Goal: Check status: Check status

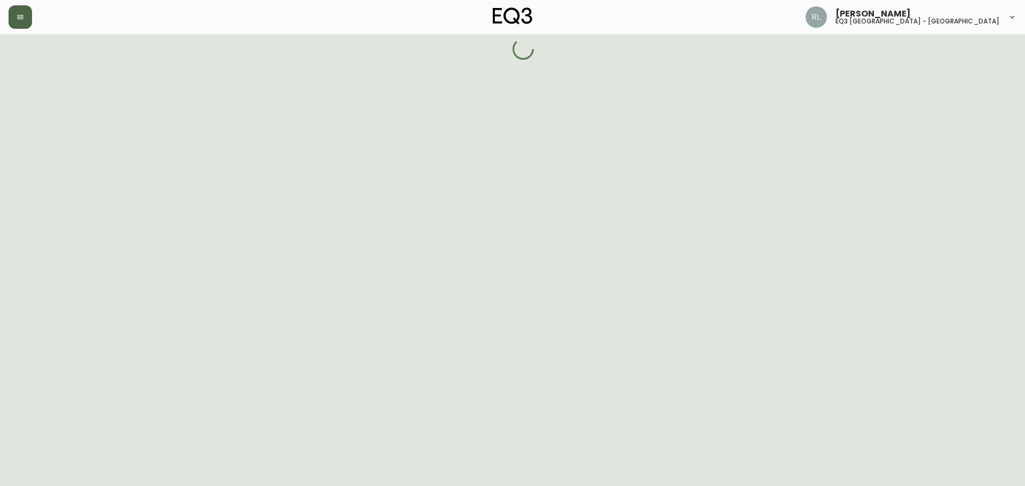
drag, startPoint x: 10, startPoint y: 30, endPoint x: 13, endPoint y: 25, distance: 6.1
click at [10, 29] on div "[PERSON_NAME] eq3 [GEOGRAPHIC_DATA] - [GEOGRAPHIC_DATA]" at bounding box center [513, 17] width 1008 height 34
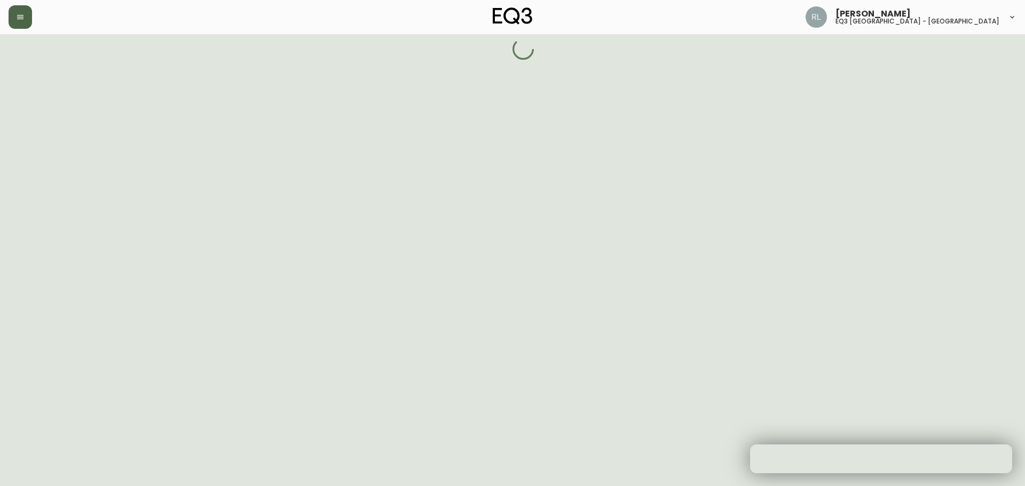
click at [21, 16] on icon "button" at bounding box center [20, 17] width 9 height 9
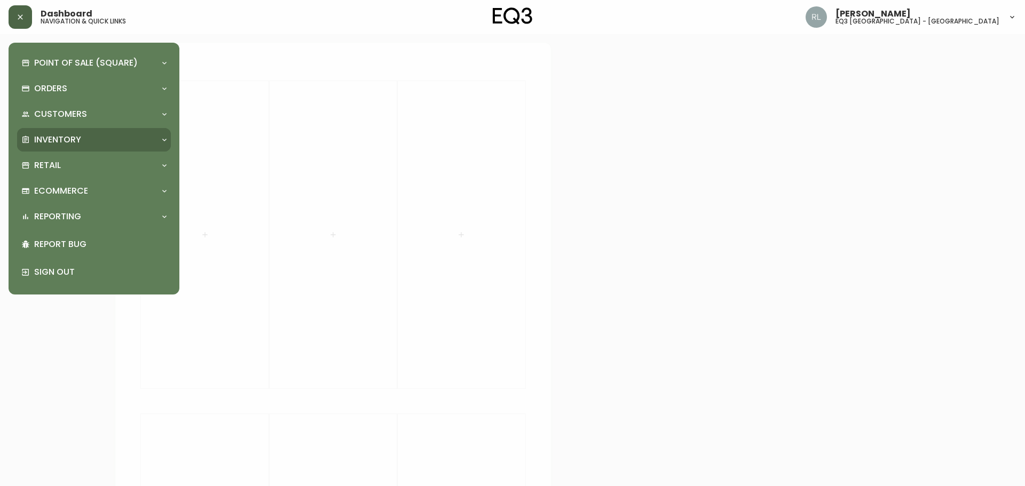
click at [73, 137] on p "Inventory" at bounding box center [57, 140] width 47 height 12
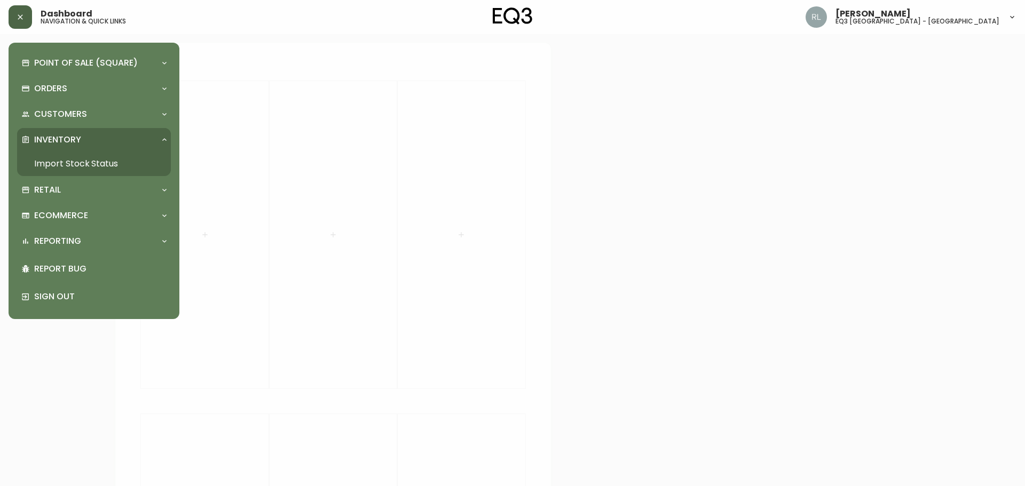
click at [68, 163] on link "Import Stock Status" at bounding box center [94, 164] width 154 height 25
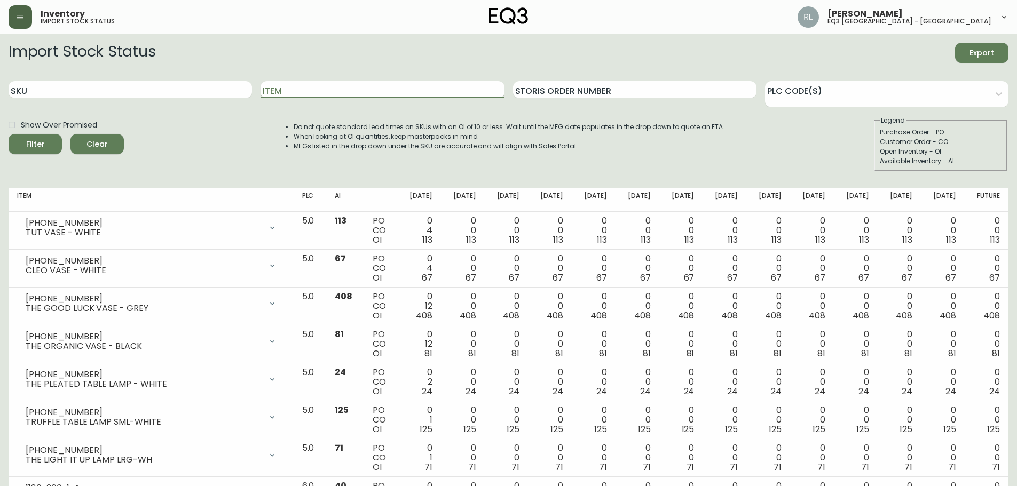
click at [277, 92] on input "Item" at bounding box center [381, 89] width 243 height 17
click at [9, 134] on button "Filter" at bounding box center [35, 144] width 53 height 20
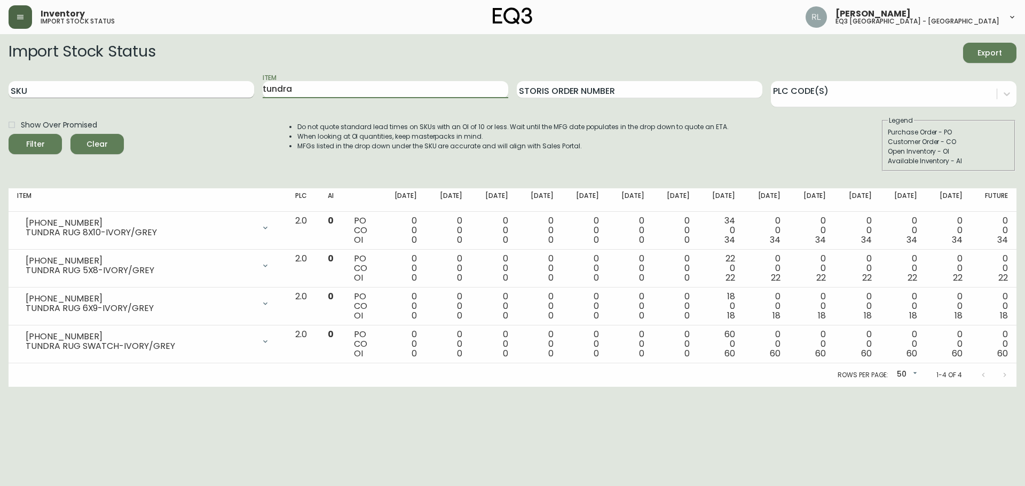
drag, startPoint x: 307, startPoint y: 90, endPoint x: 171, endPoint y: 86, distance: 136.2
click at [184, 86] on div "SKU Item tundra Storis Order Number PLC Code(s)" at bounding box center [513, 90] width 1008 height 35
click at [9, 134] on button "Filter" at bounding box center [35, 144] width 53 height 20
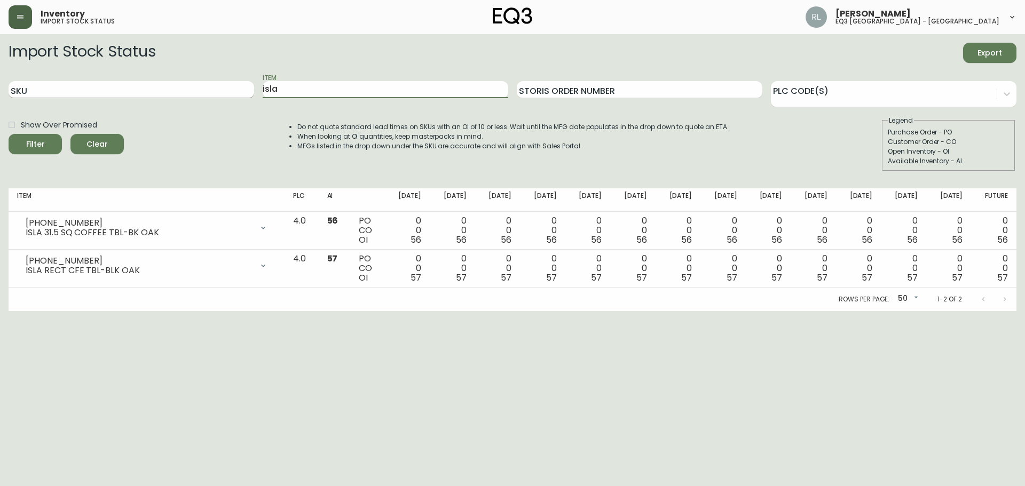
drag, startPoint x: 305, startPoint y: 94, endPoint x: 201, endPoint y: 93, distance: 104.6
click at [203, 92] on div "SKU Item isla Storis Order Number PLC Code(s)" at bounding box center [513, 90] width 1008 height 35
click at [9, 134] on button "Filter" at bounding box center [35, 144] width 53 height 20
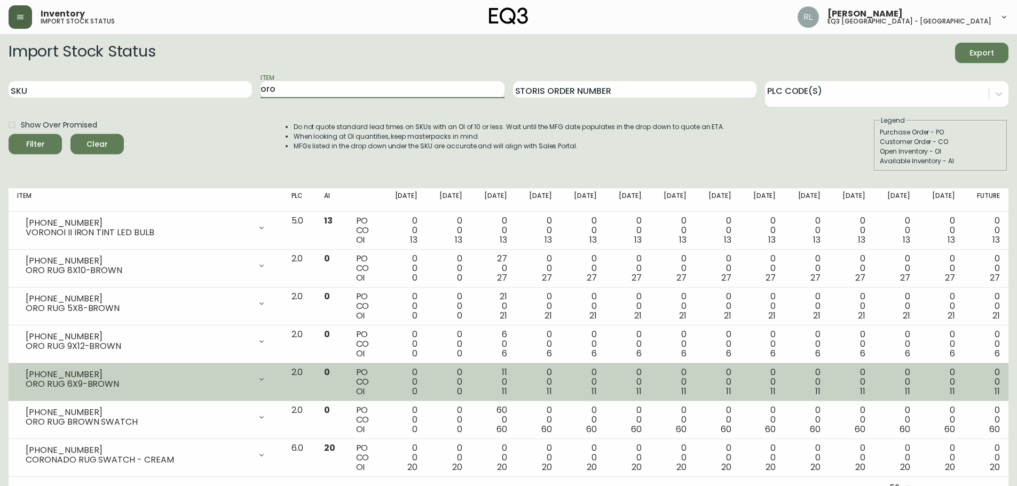
scroll to position [14, 0]
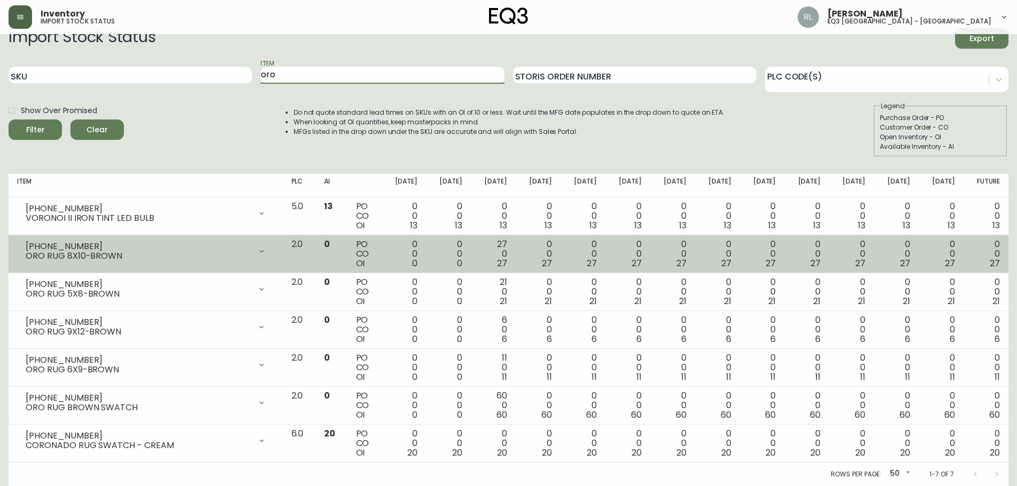
click at [507, 240] on div "27 0 27" at bounding box center [493, 254] width 28 height 29
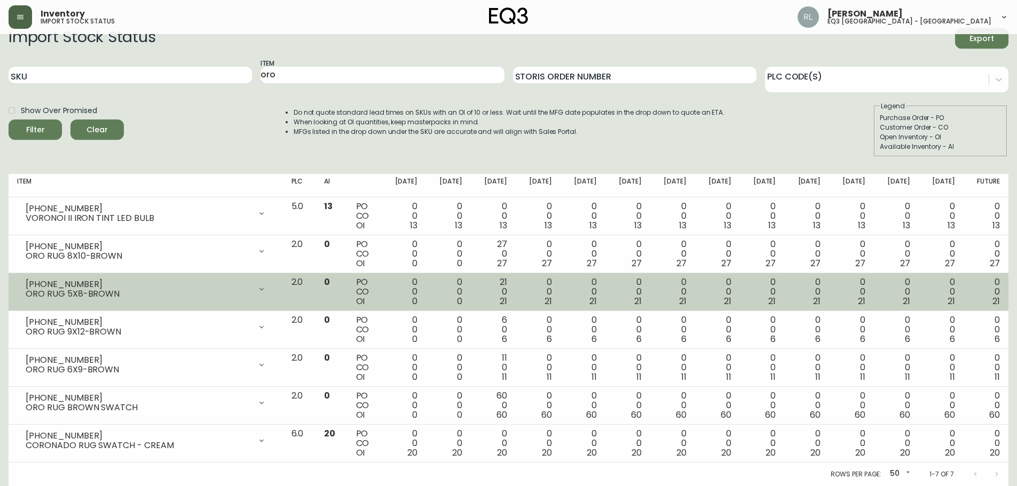
click at [507, 283] on div "21 0 21" at bounding box center [493, 292] width 28 height 29
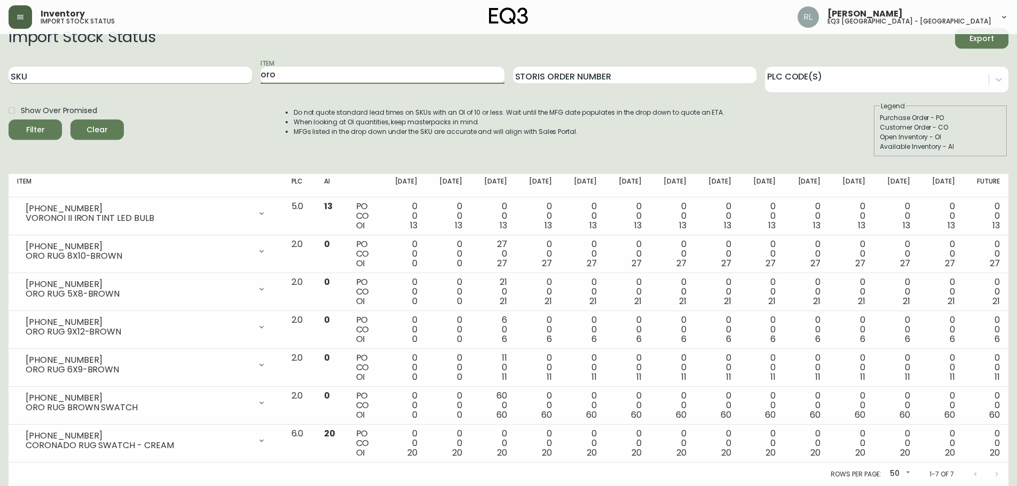
drag, startPoint x: 302, startPoint y: 81, endPoint x: 27, endPoint y: 78, distance: 275.4
click at [136, 75] on div "SKU Item oro Storis Order Number PLC Code(s)" at bounding box center [509, 75] width 1000 height 35
type input "tero"
click at [9, 120] on button "Filter" at bounding box center [35, 130] width 53 height 20
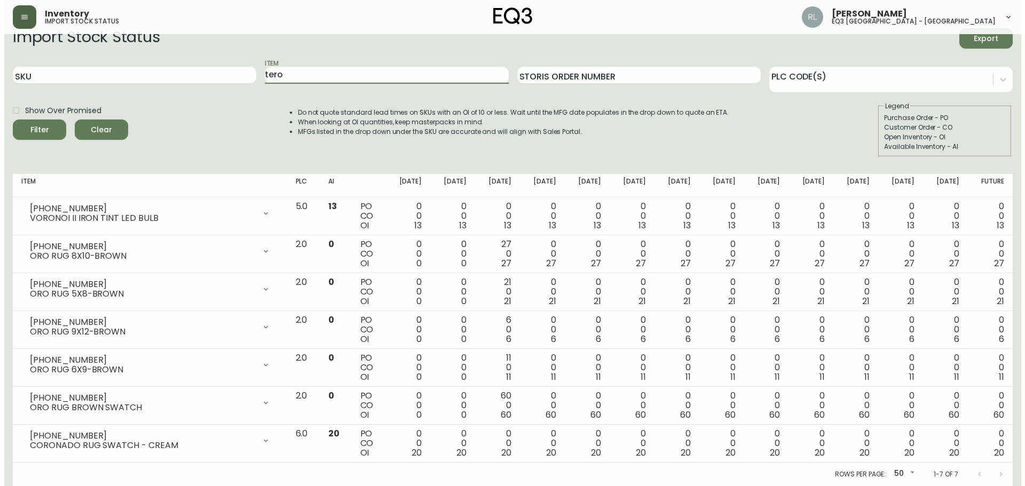
scroll to position [0, 0]
